Goal: Check status: Check status

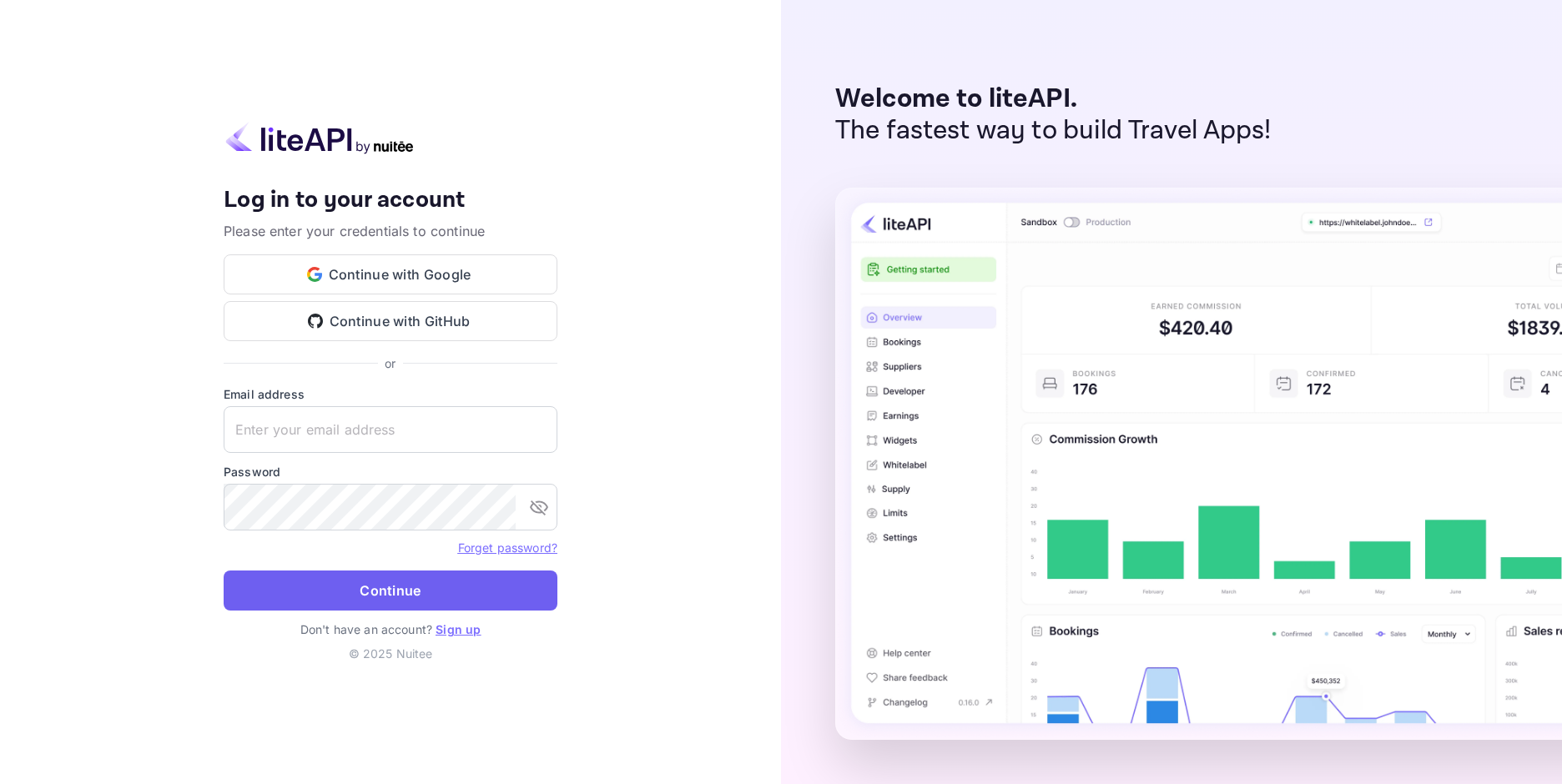
type input "[EMAIL_ADDRESS][DOMAIN_NAME]"
click at [414, 589] on button "Continue" at bounding box center [390, 590] width 334 height 40
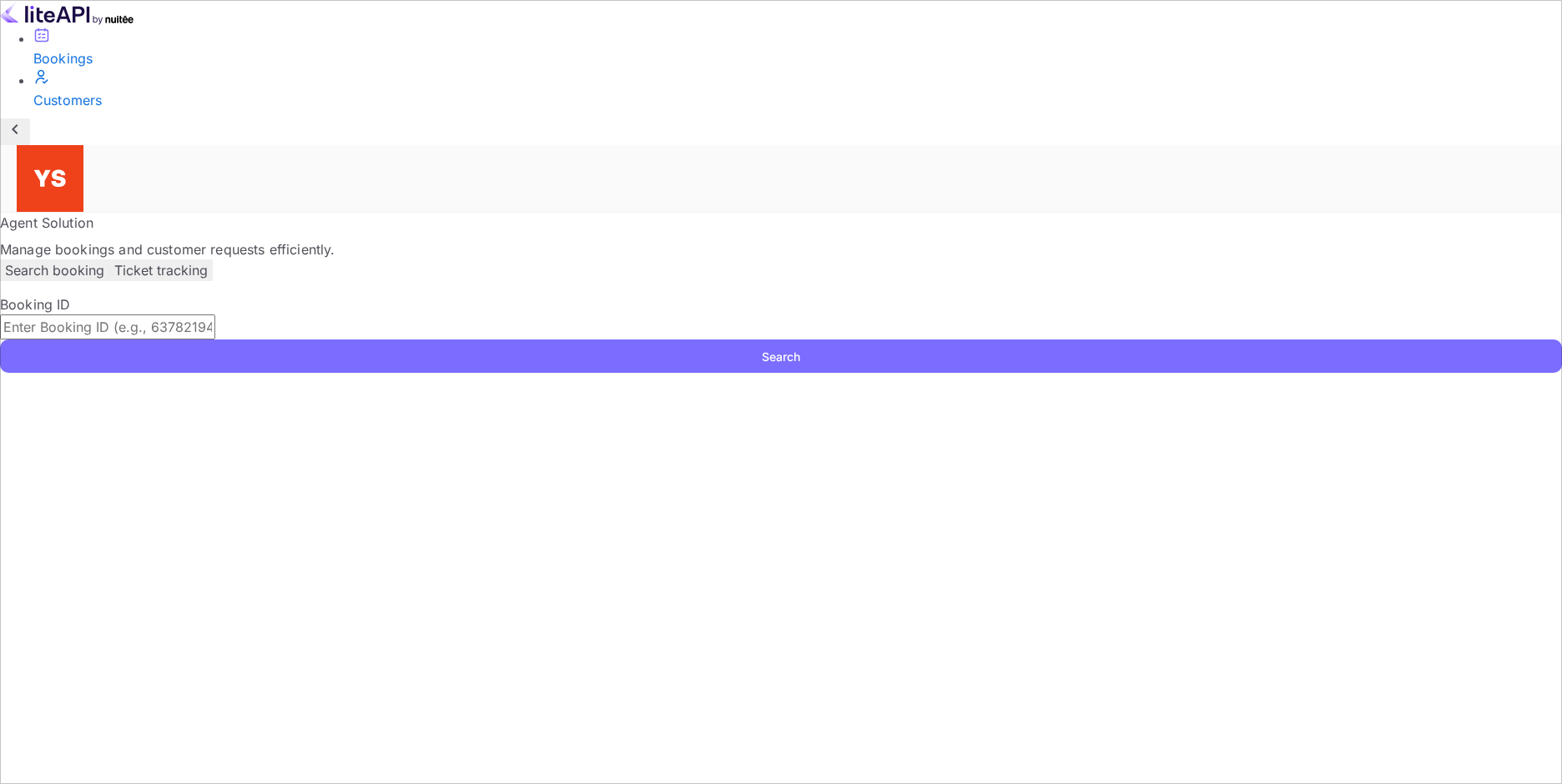
click at [215, 314] on input "text" at bounding box center [107, 327] width 215 height 25
paste input "9779858"
type input "9779858"
click at [1161, 339] on button "Search" at bounding box center [781, 355] width 1562 height 33
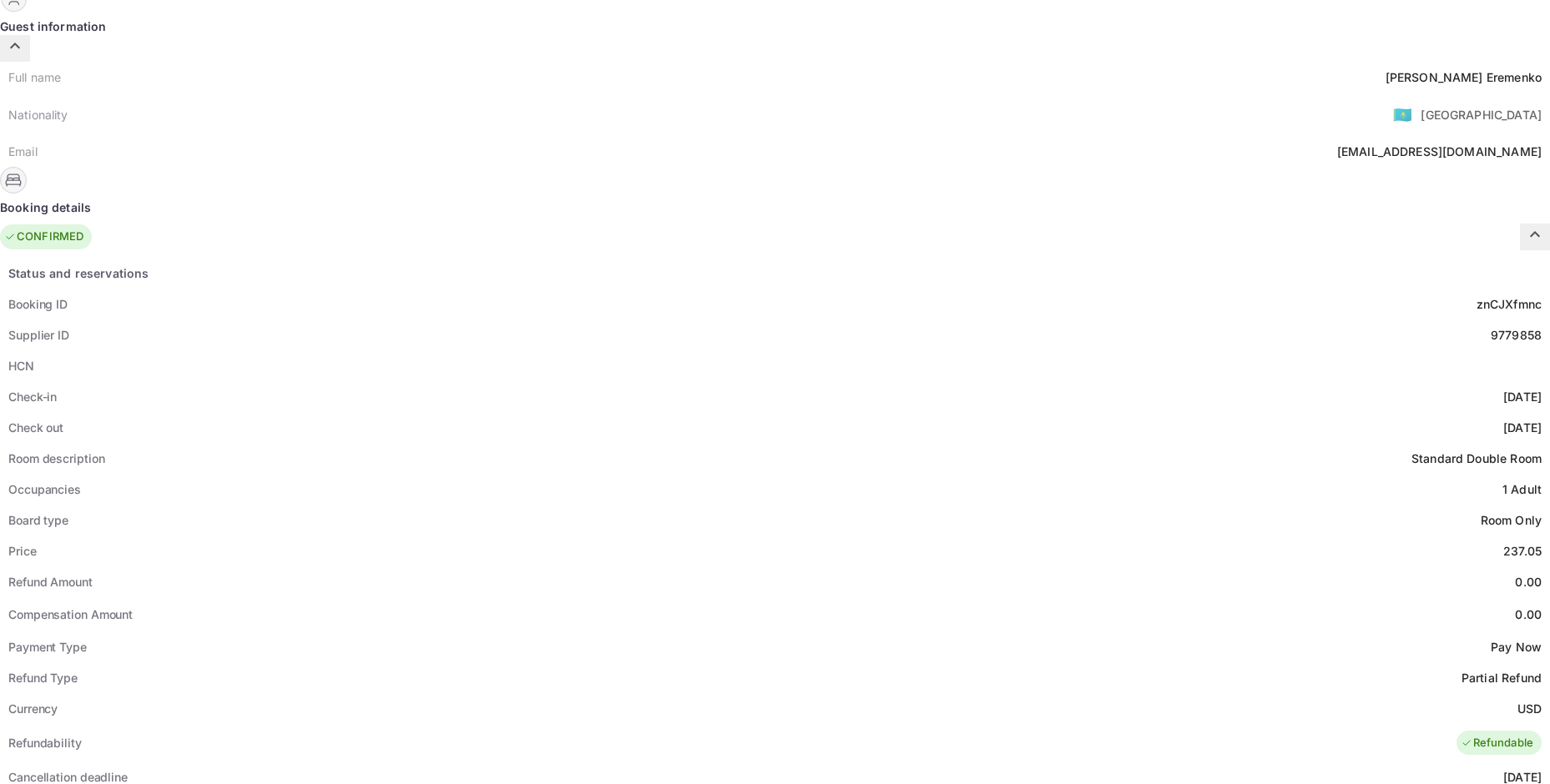
scroll to position [594, 0]
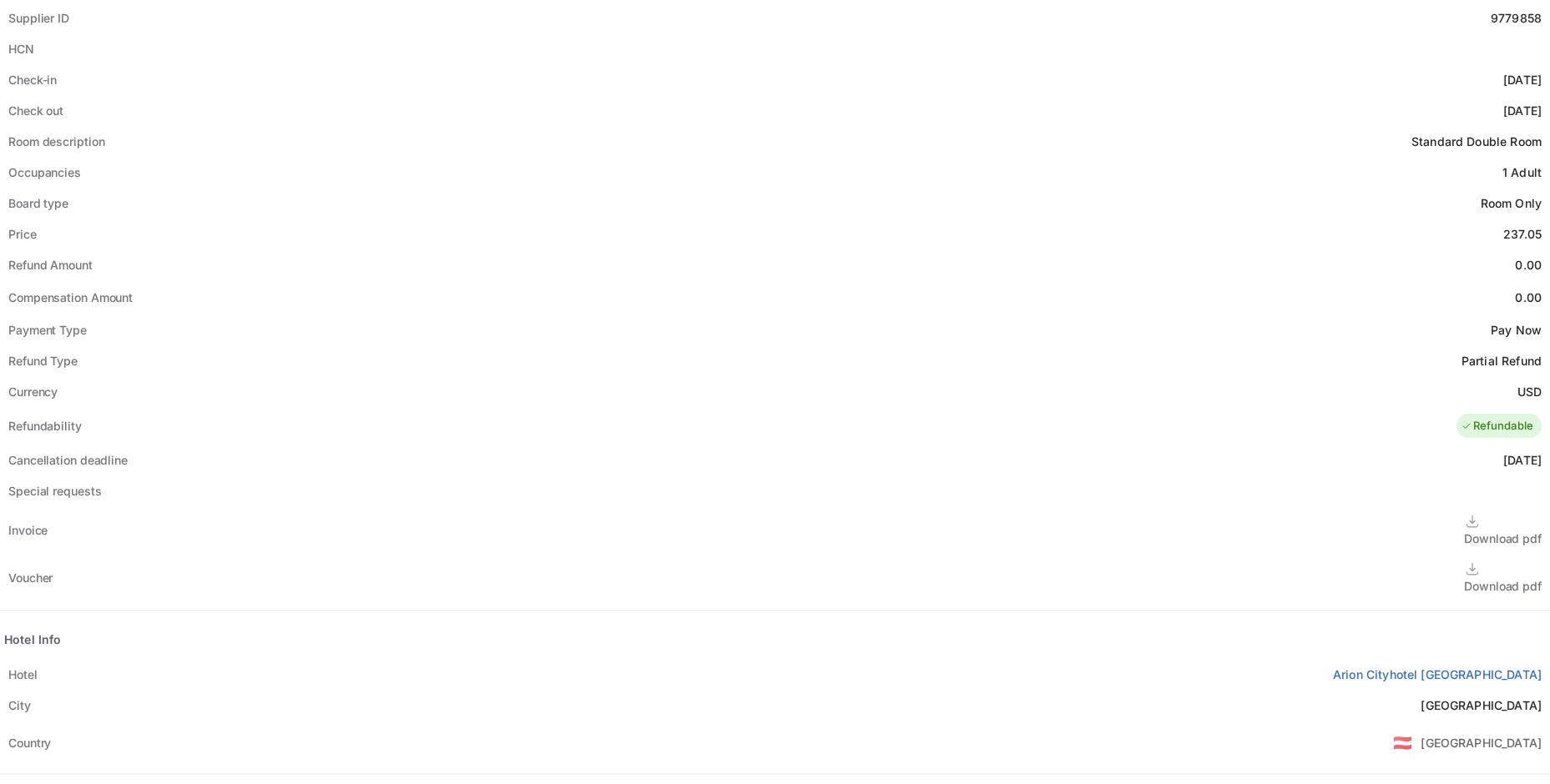
click at [1464, 577] on div "Download pdf" at bounding box center [1503, 586] width 78 height 18
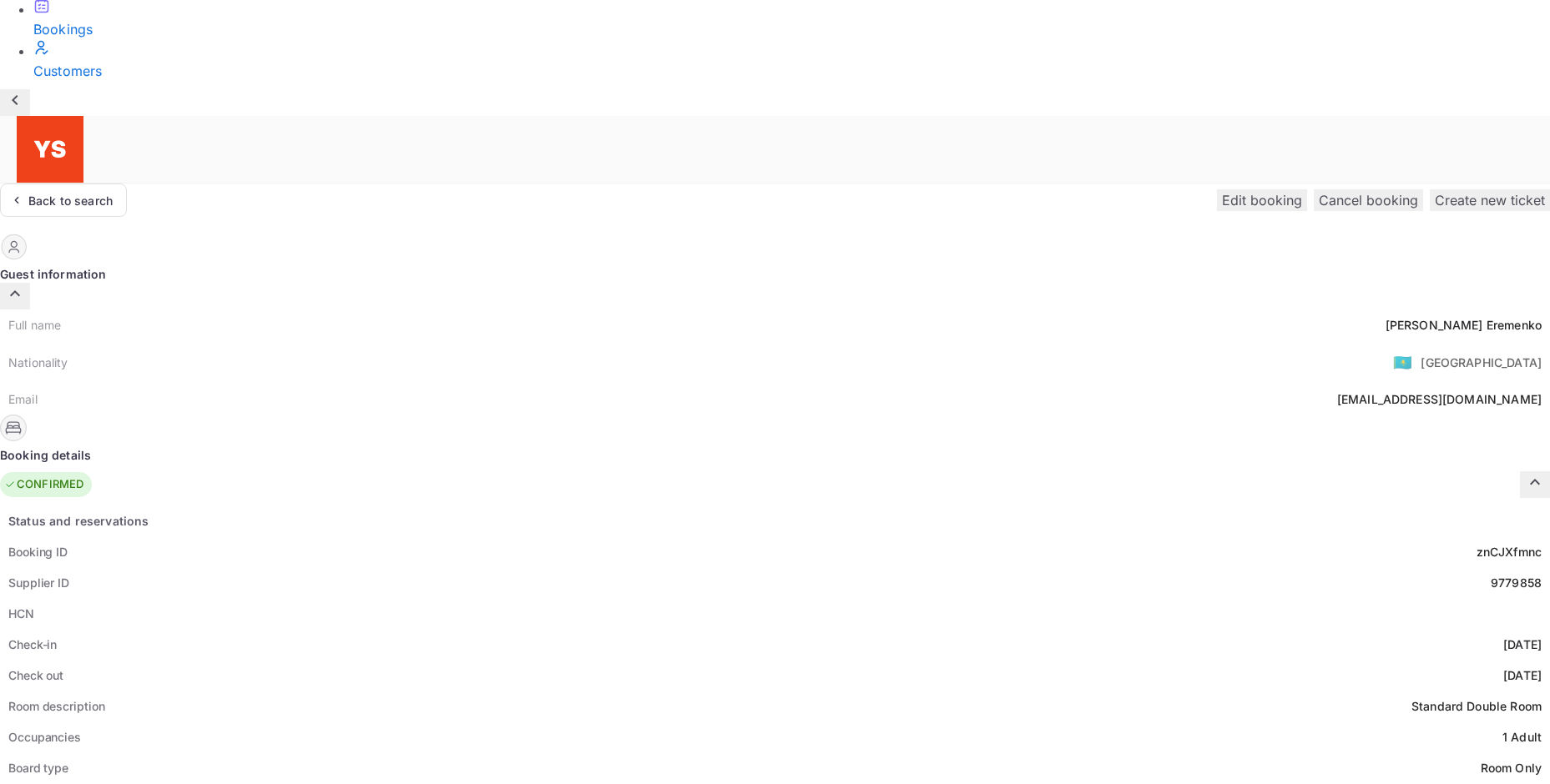
scroll to position [0, 0]
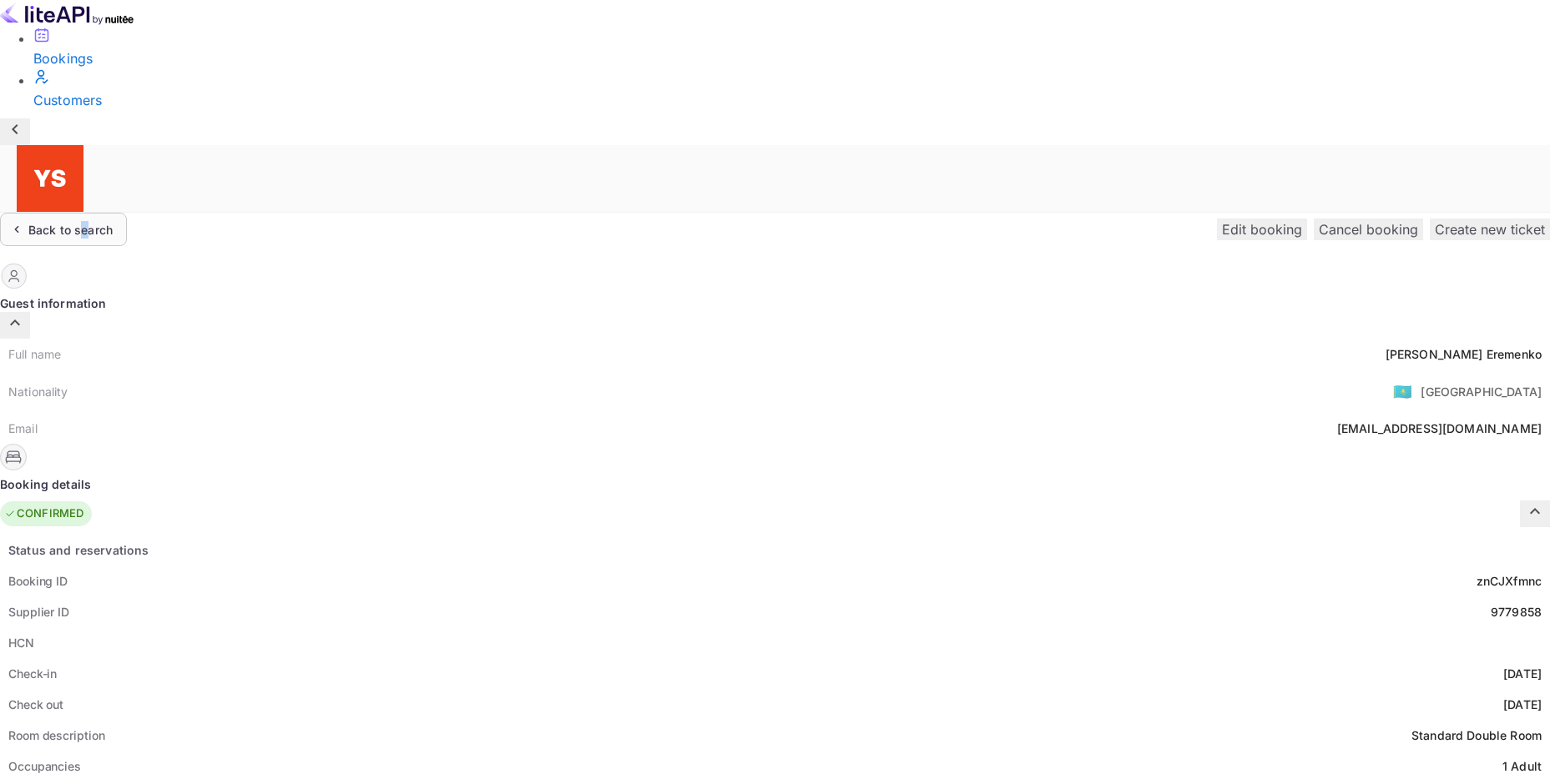
click at [113, 221] on div "Back to search" at bounding box center [71, 230] width 84 height 18
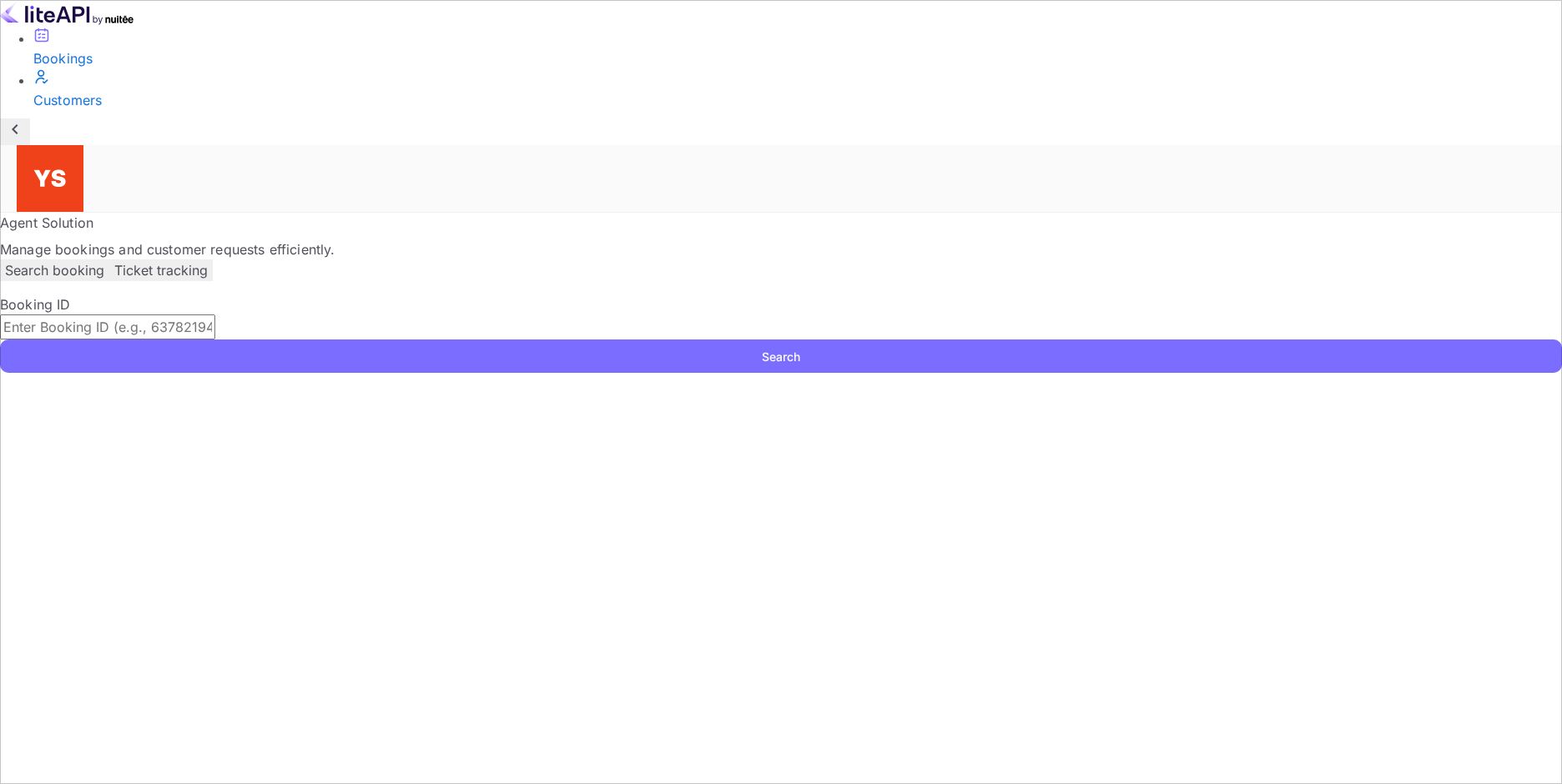
click at [215, 314] on input "text" at bounding box center [107, 327] width 215 height 25
type input "9435143"
click at [1184, 339] on button "Search" at bounding box center [781, 355] width 1562 height 33
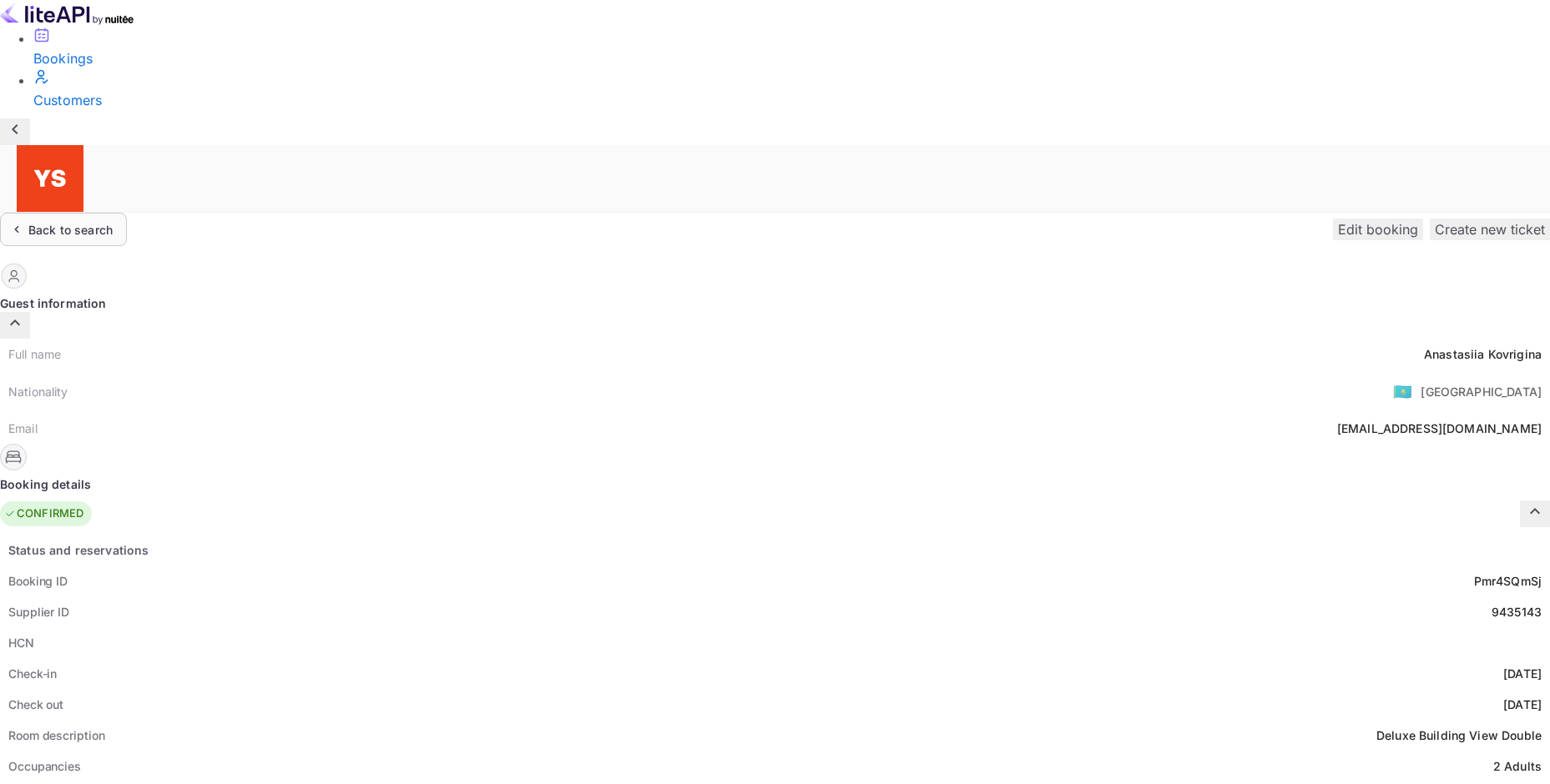
click at [113, 221] on div "Back to search" at bounding box center [71, 230] width 84 height 18
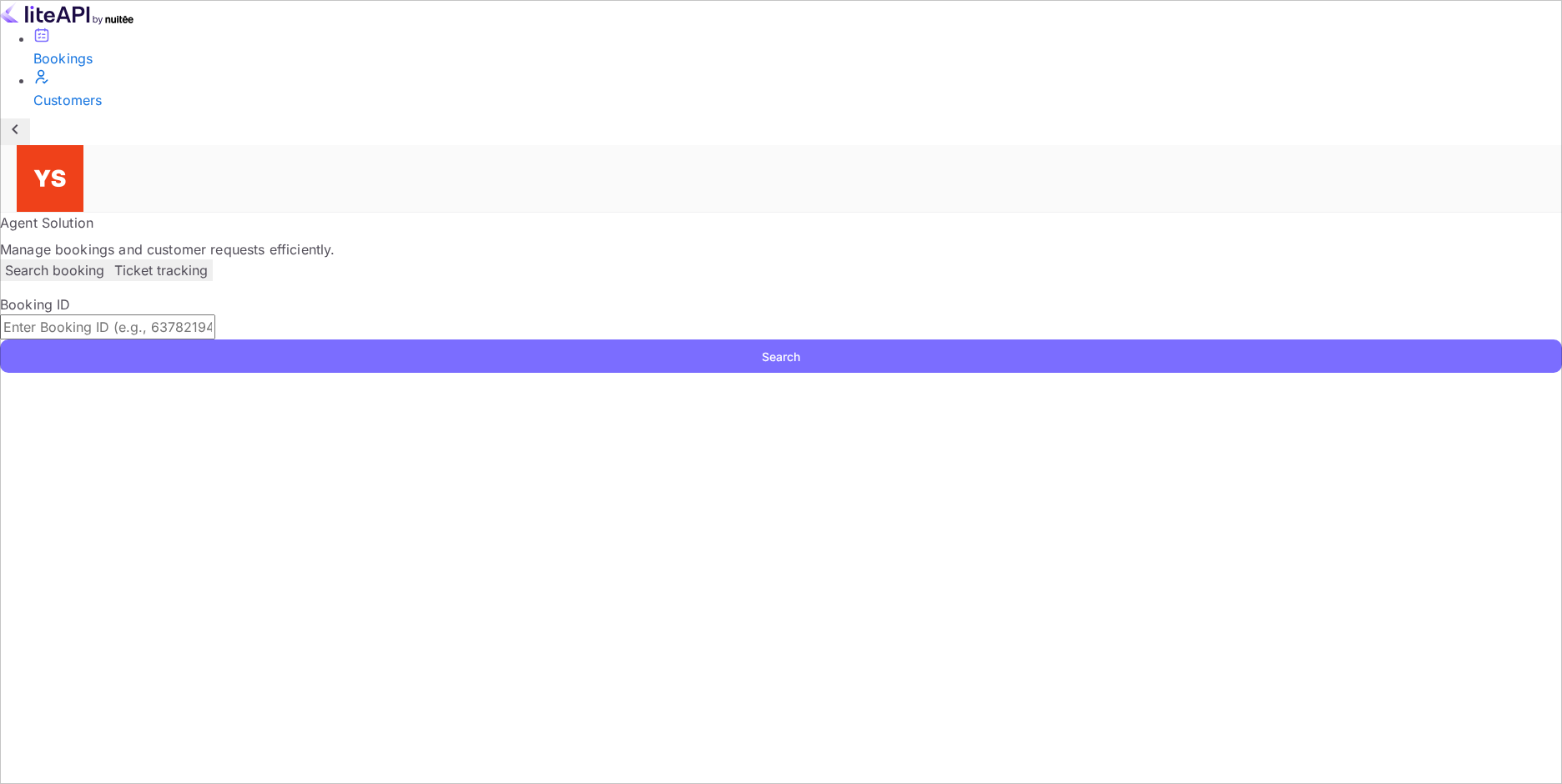
click at [215, 314] on input "text" at bounding box center [107, 327] width 215 height 25
paste input "9779858"
type input "9779858"
click at [1138, 339] on button "Search" at bounding box center [781, 355] width 1562 height 33
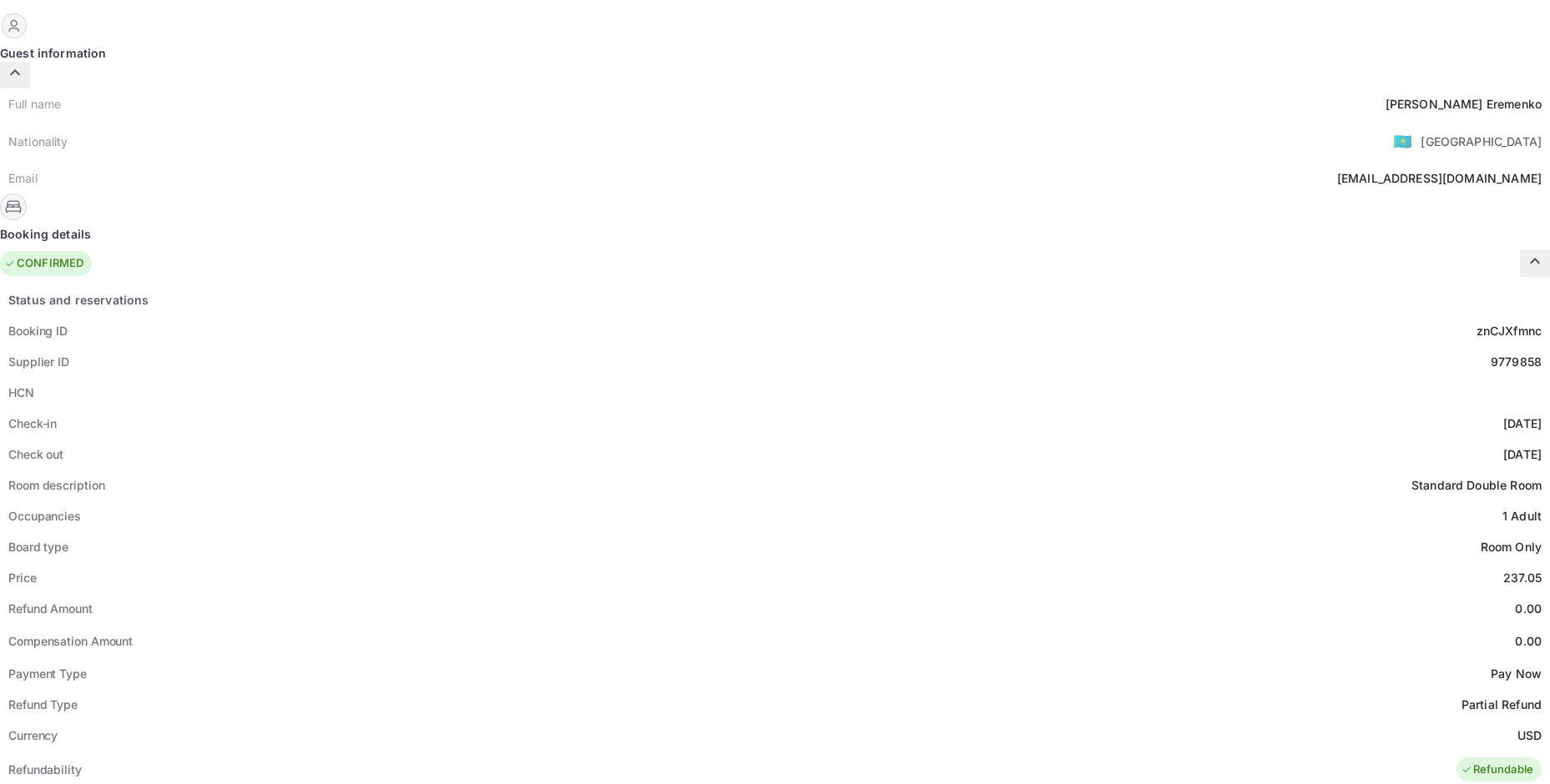
scroll to position [594, 0]
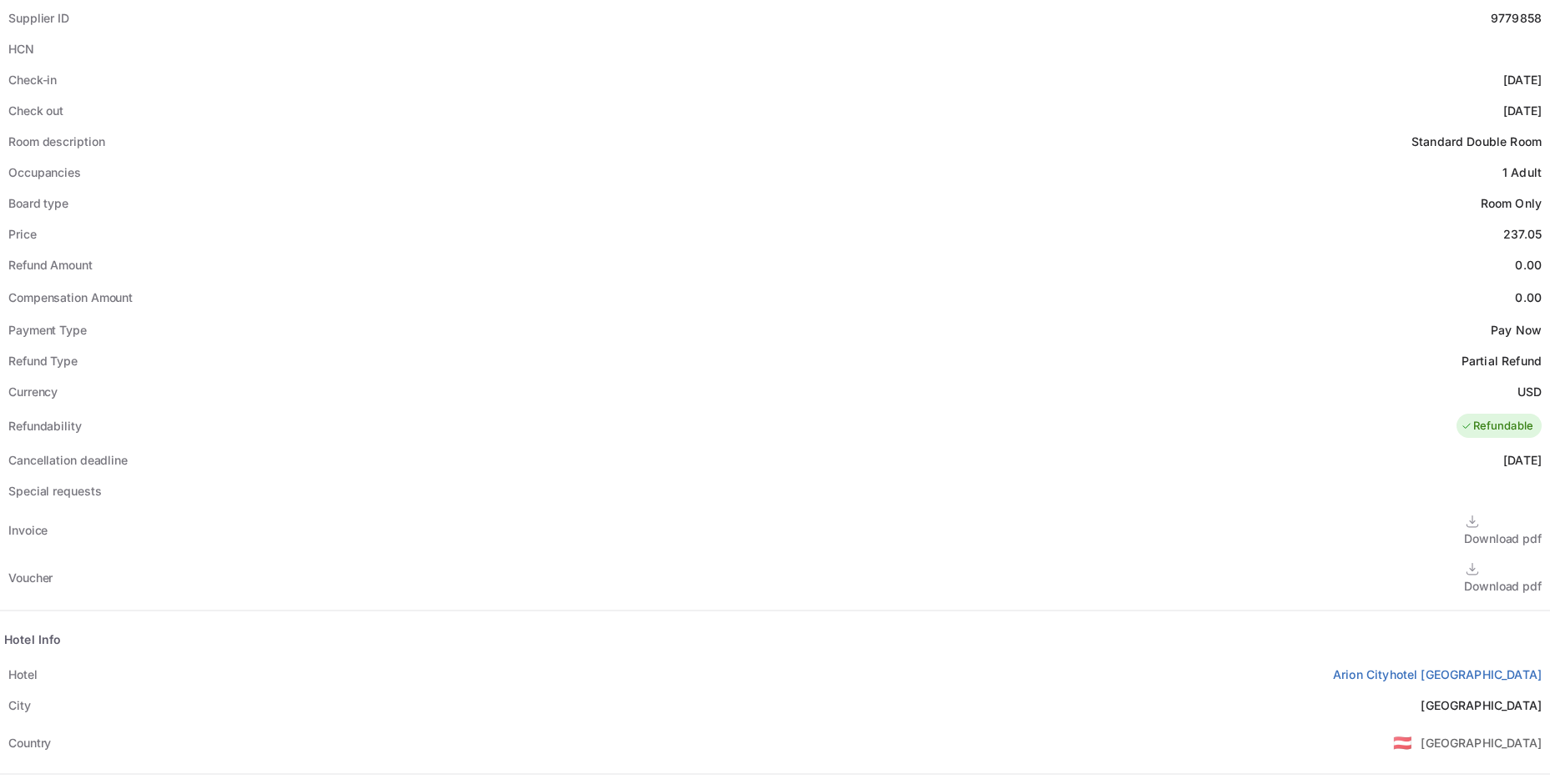
click at [1464, 577] on div "Download pdf" at bounding box center [1503, 586] width 78 height 18
